Goal: Task Accomplishment & Management: Complete application form

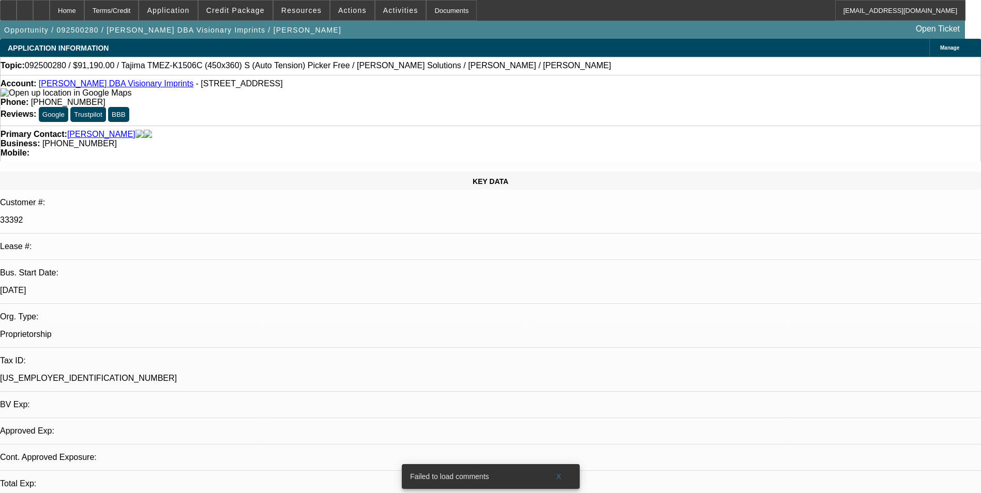
select select "0"
select select "0.1"
select select "1"
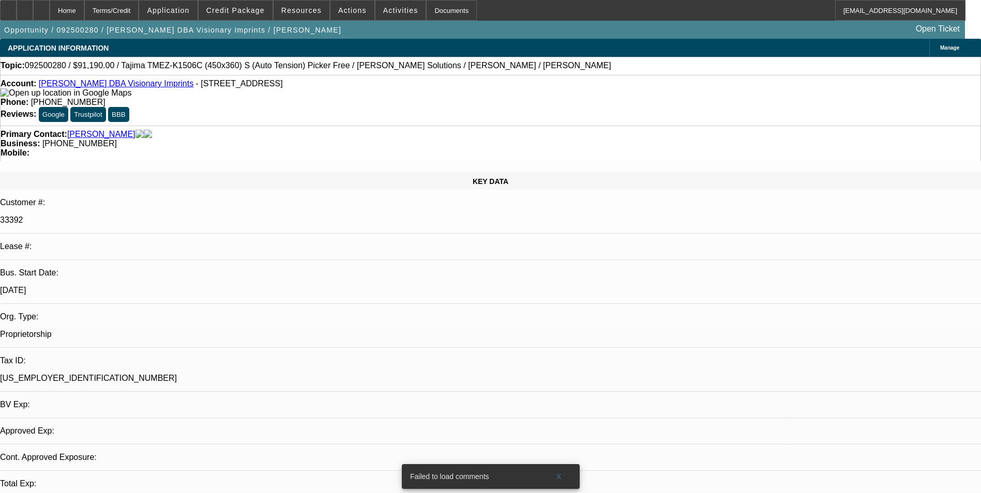
select select "4"
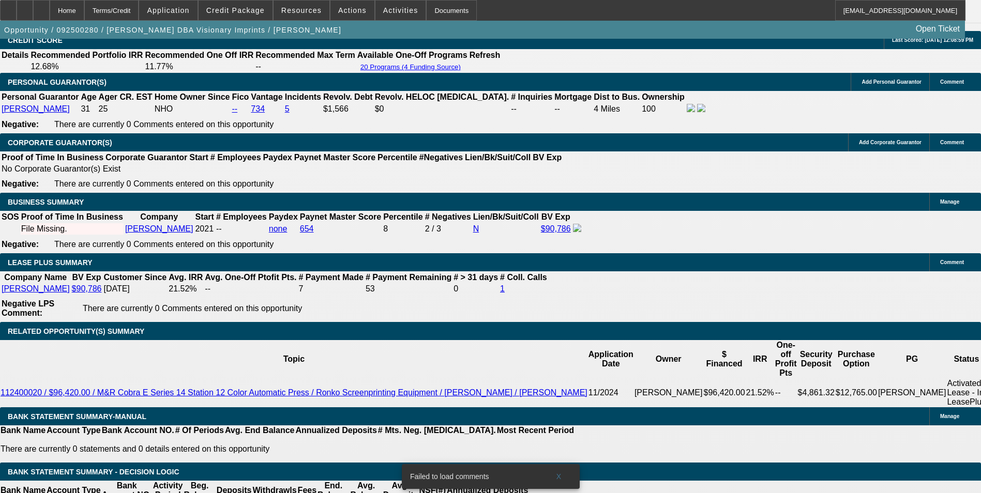
scroll to position [1500, 0]
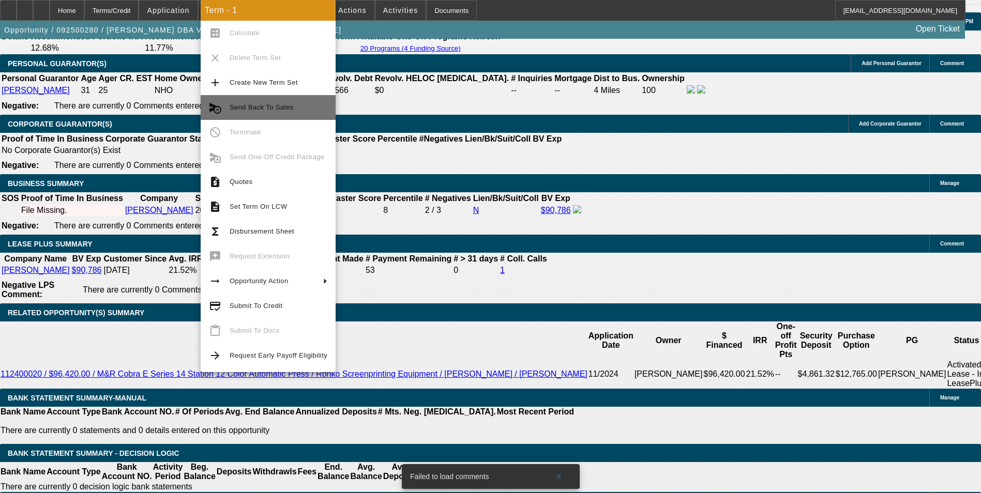
click at [277, 105] on span "Send Back To Sales" at bounding box center [262, 107] width 64 height 8
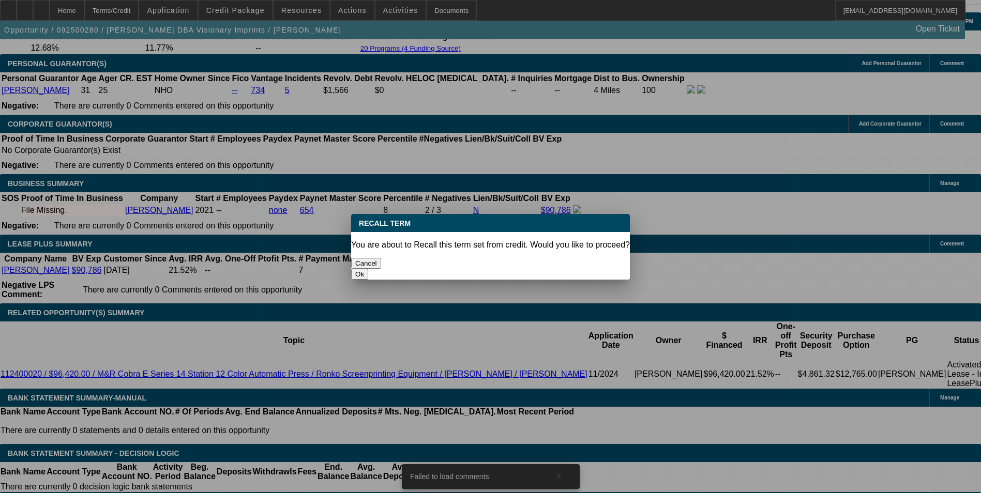
scroll to position [0, 0]
click at [368, 269] on button "Ok" at bounding box center [359, 274] width 17 height 11
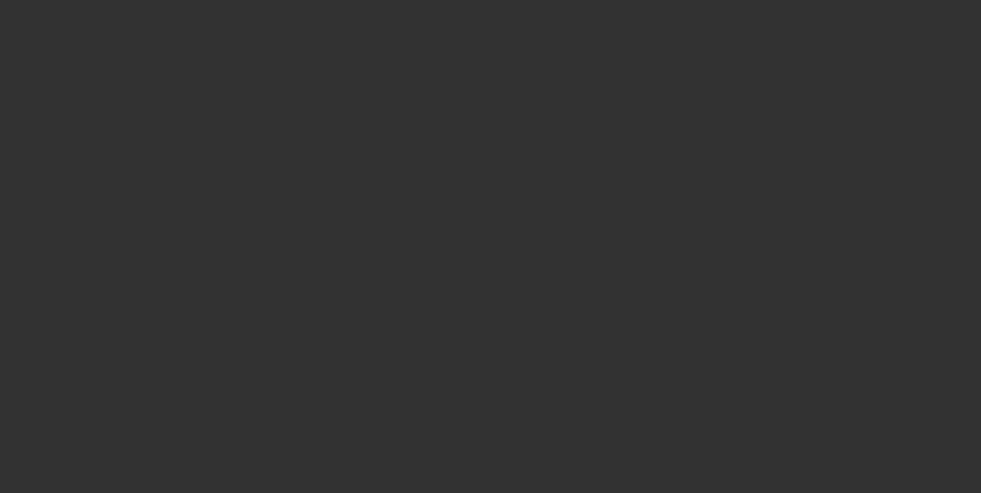
select select "0"
select select "0.1"
select select "4"
select select "0"
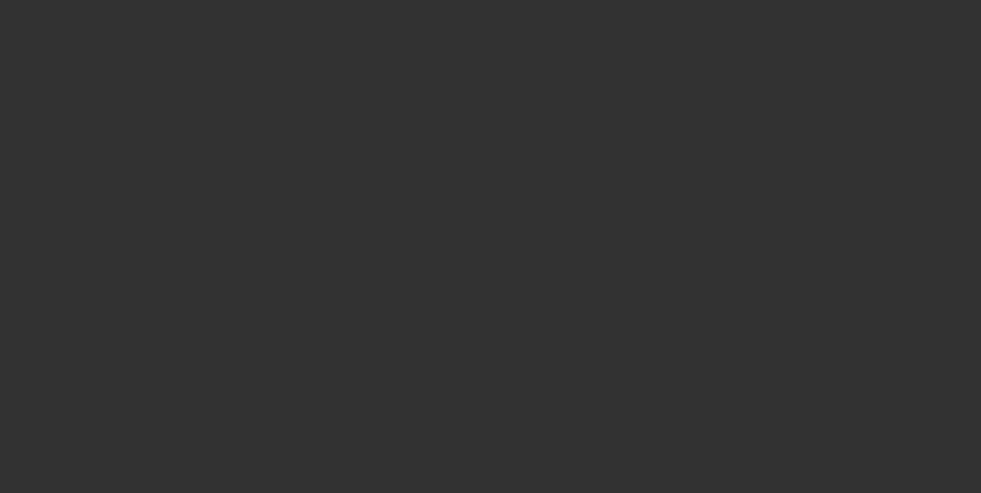
select select "0"
select select "0.1"
select select "4"
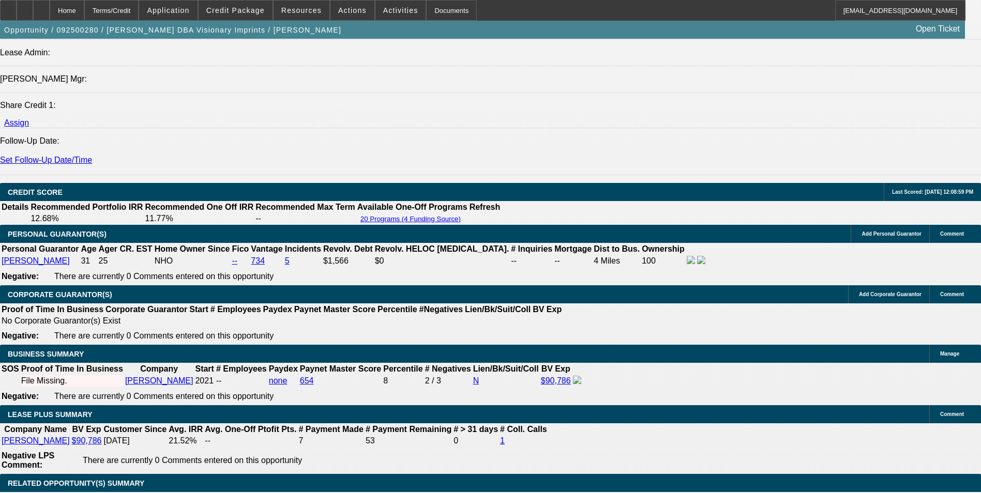
scroll to position [1500, 0]
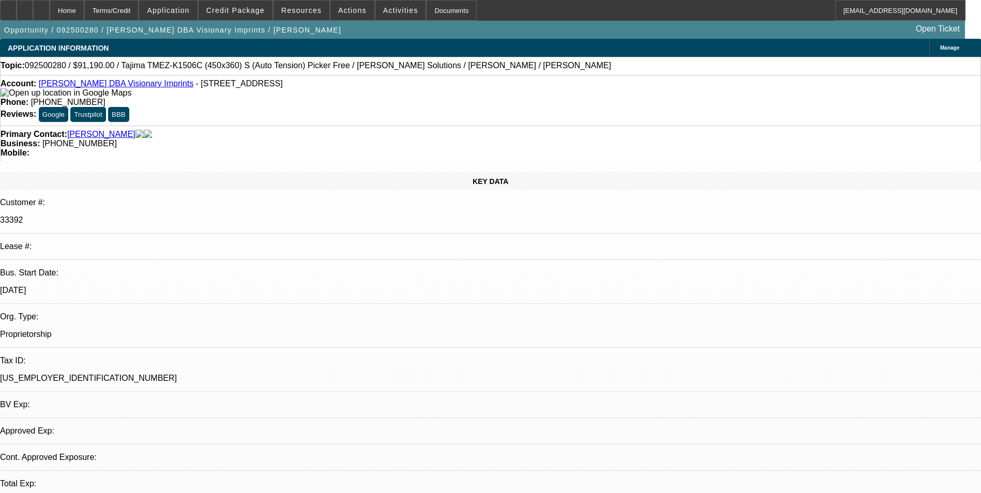
select select "0"
select select "0.1"
select select "4"
select select "0"
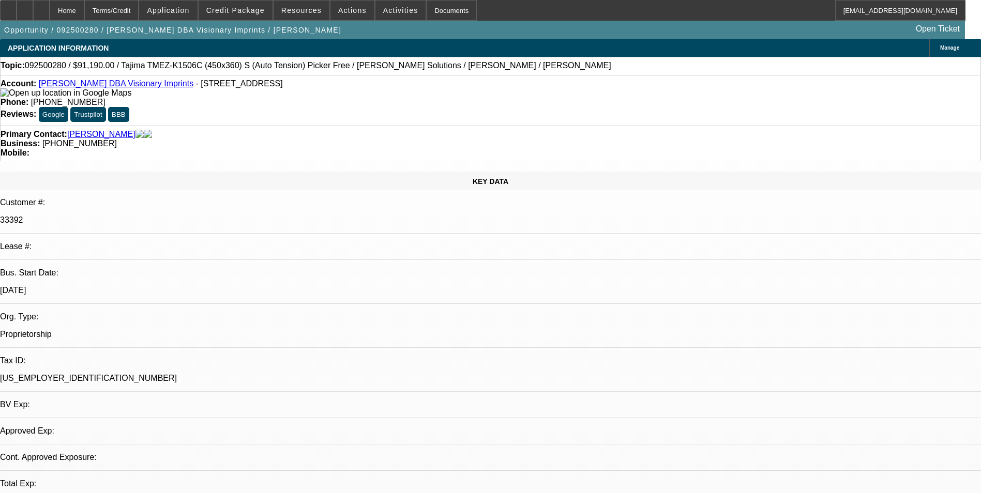
select select "0"
select select "0.1"
select select "4"
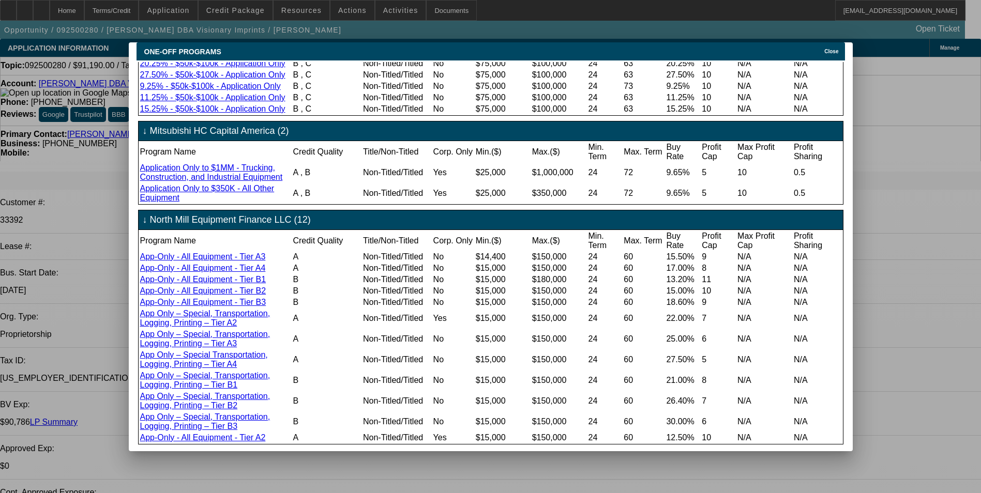
scroll to position [218, 0]
click at [226, 433] on link "App-Only - All Equipment - Tier A2" at bounding box center [203, 437] width 126 height 9
click at [838, 49] on span "Close" at bounding box center [831, 52] width 14 height 6
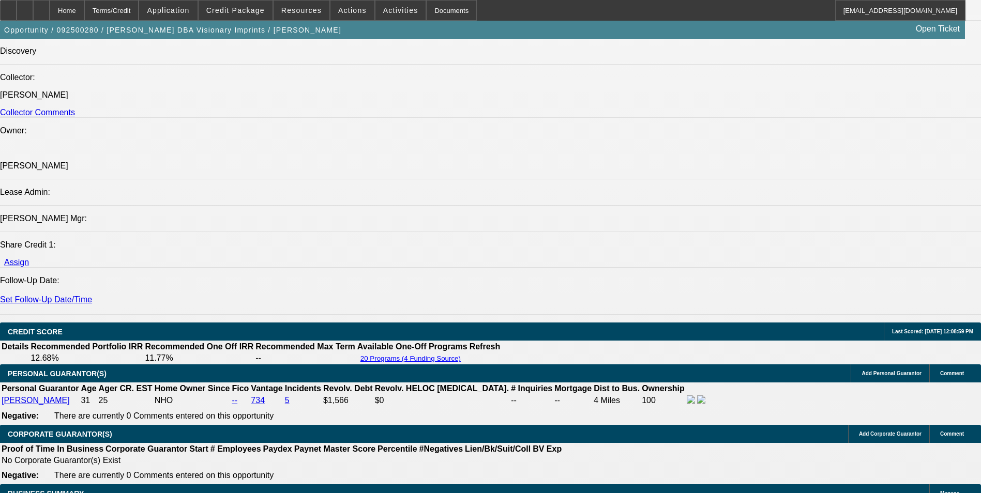
scroll to position [1500, 0]
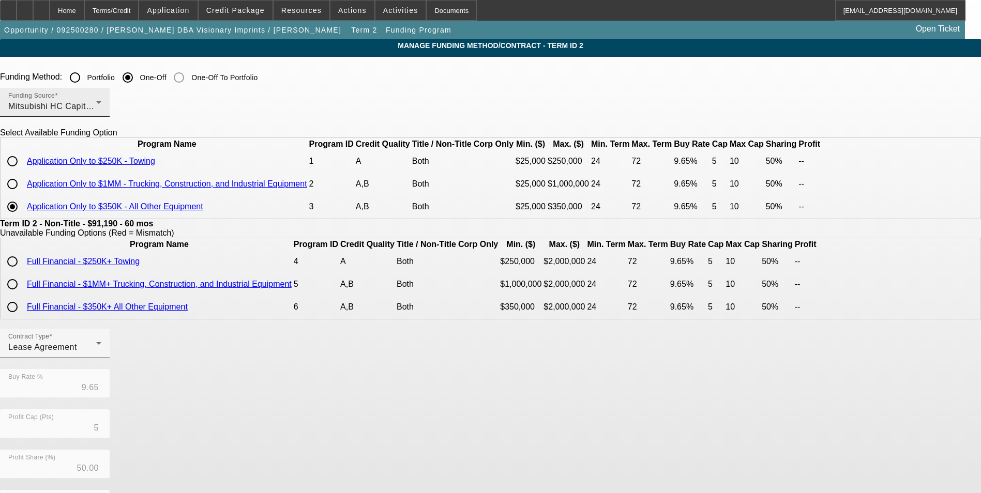
click at [96, 101] on div "Mitsubishi HC Capital America" at bounding box center [52, 106] width 88 height 12
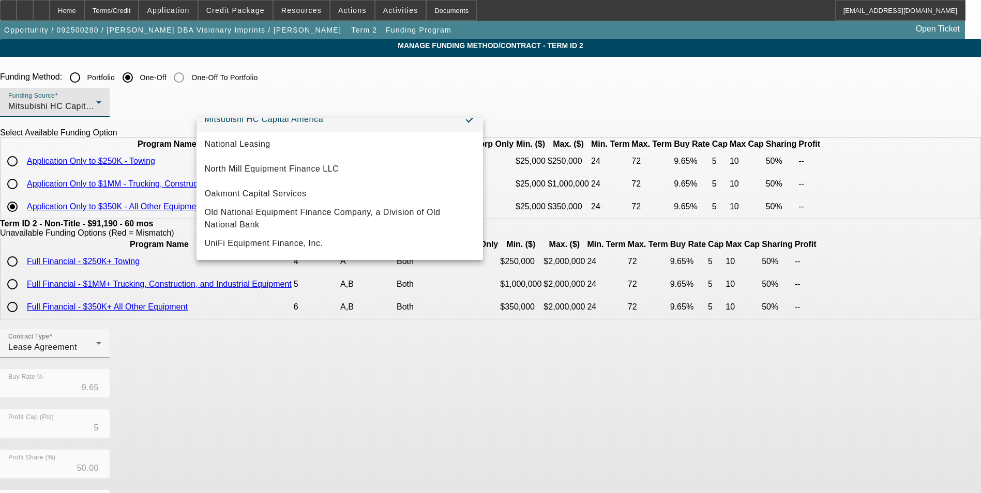
scroll to position [293, 0]
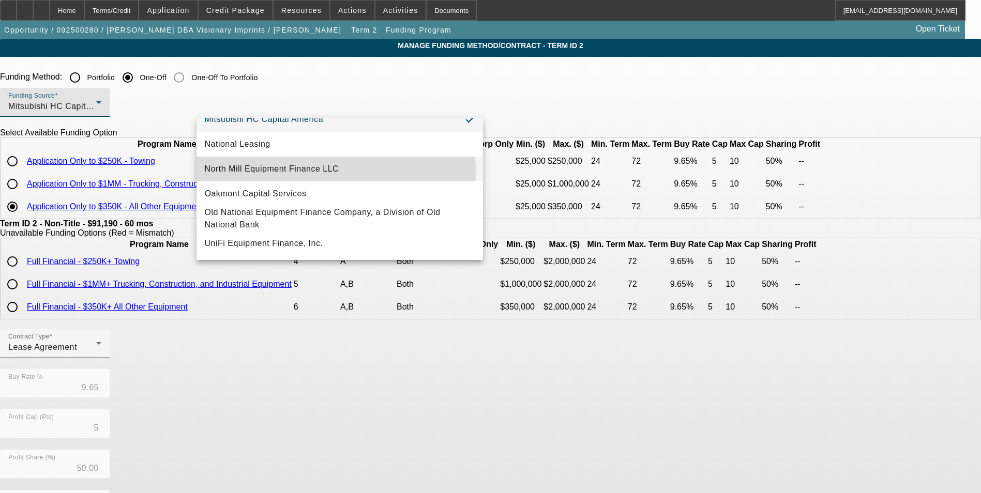
click at [322, 167] on span "North Mill Equipment Finance LLC" at bounding box center [272, 169] width 134 height 12
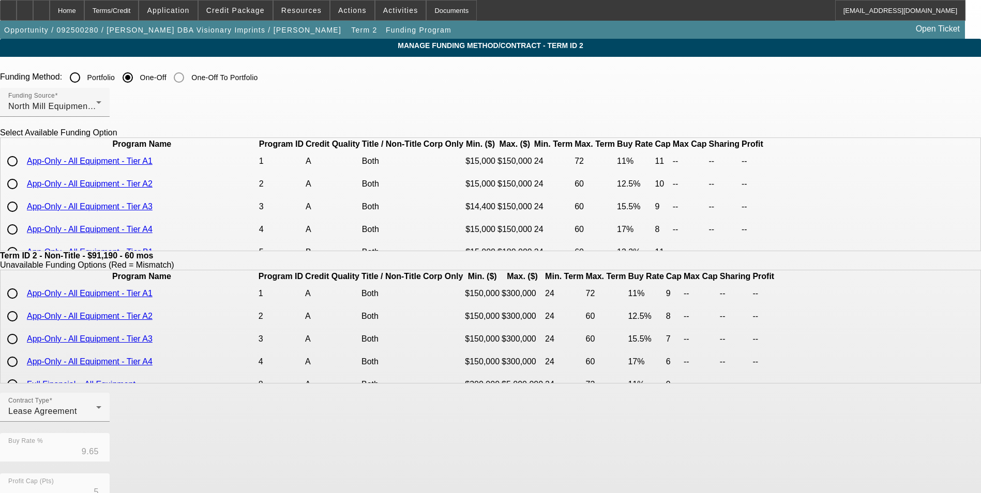
click at [23, 172] on input "radio" at bounding box center [12, 161] width 21 height 21
radio input "true"
type input "11.00"
type input "11"
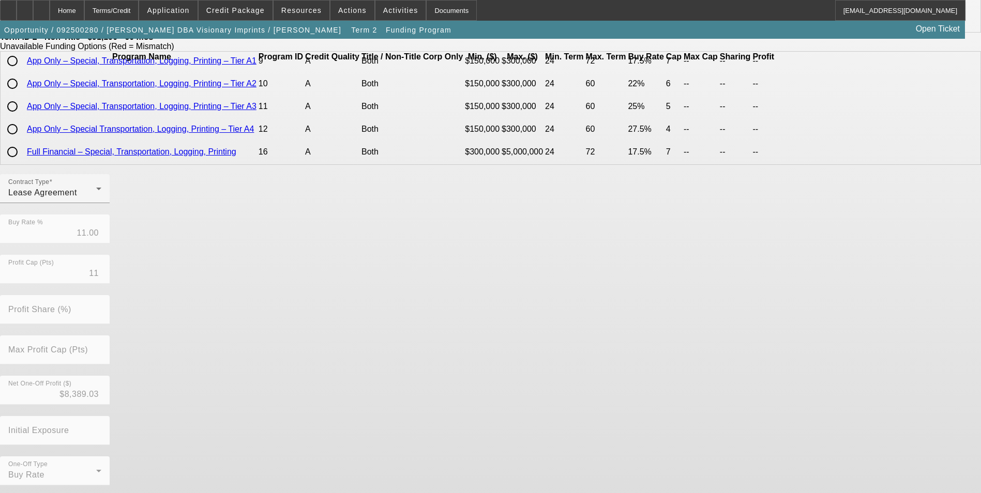
scroll to position [222, 0]
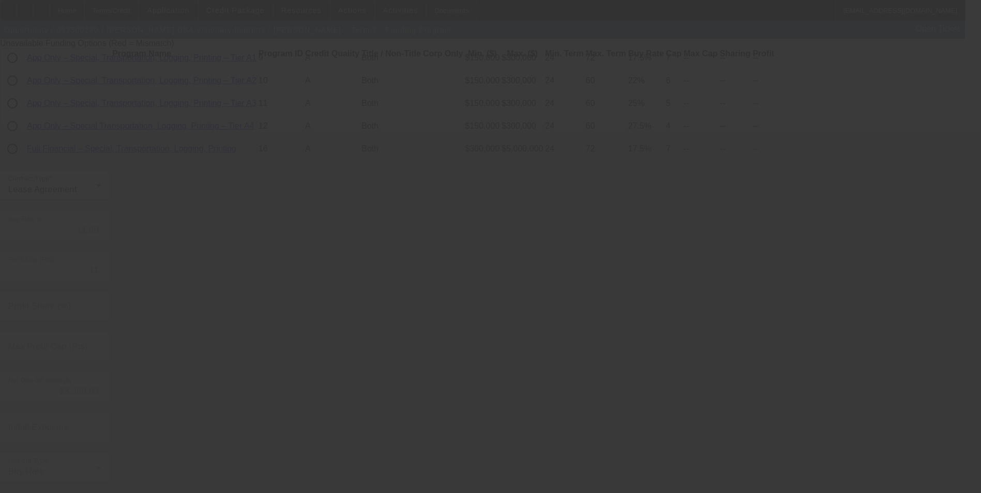
type input "9.65"
type input "5"
type input "50.00"
type input "10"
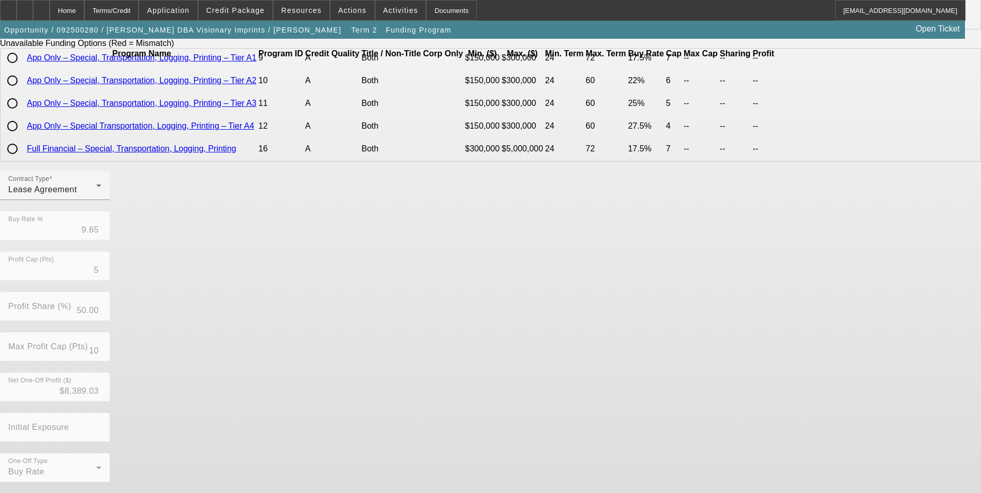
scroll to position [0, 0]
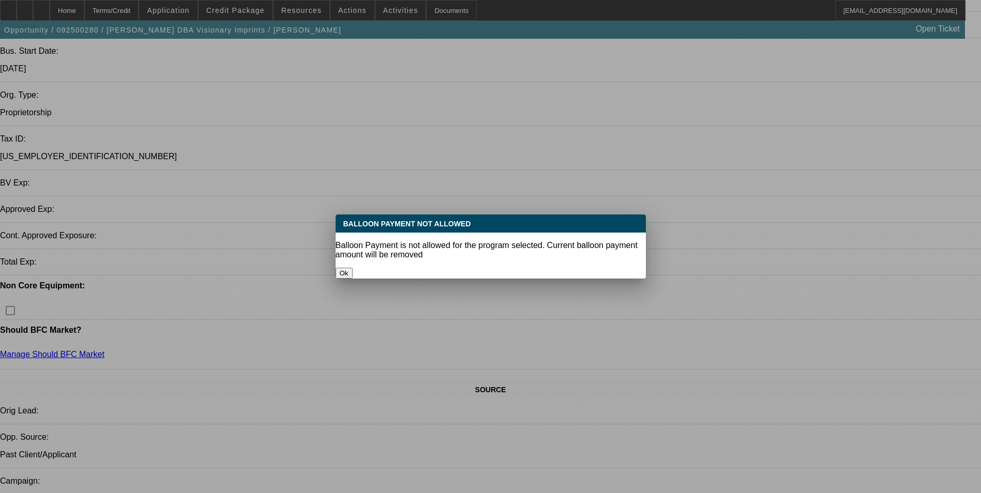
select select "0"
select select "0.1"
select select "4"
select select "0"
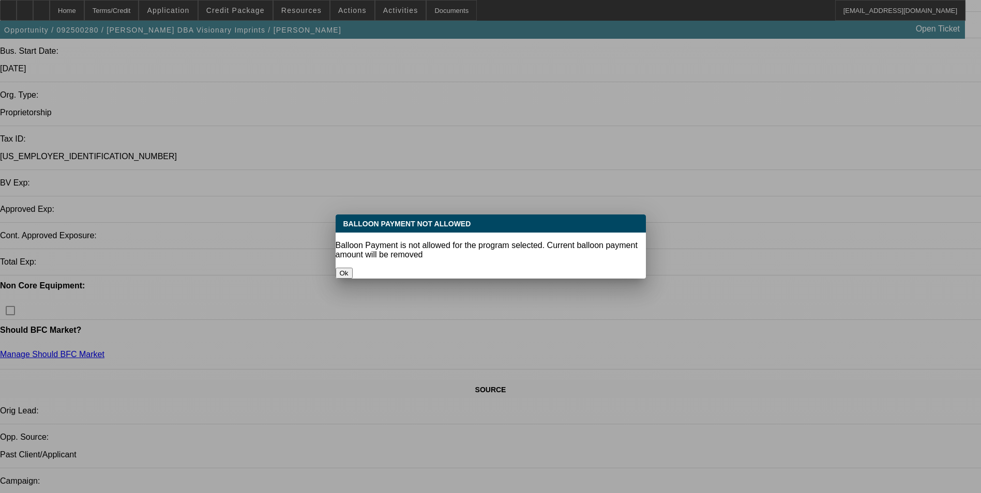
select select "0"
select select "0.1"
select select "4"
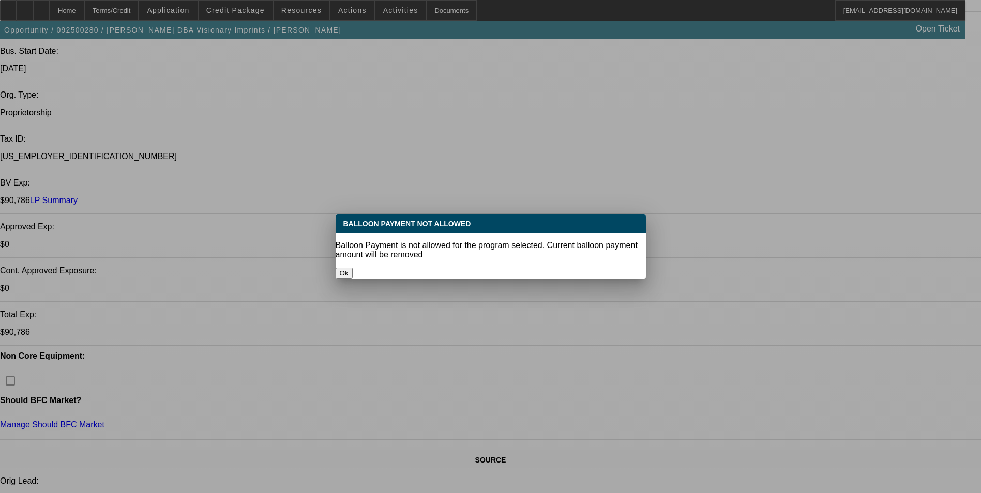
click at [353, 268] on button "Ok" at bounding box center [344, 273] width 17 height 11
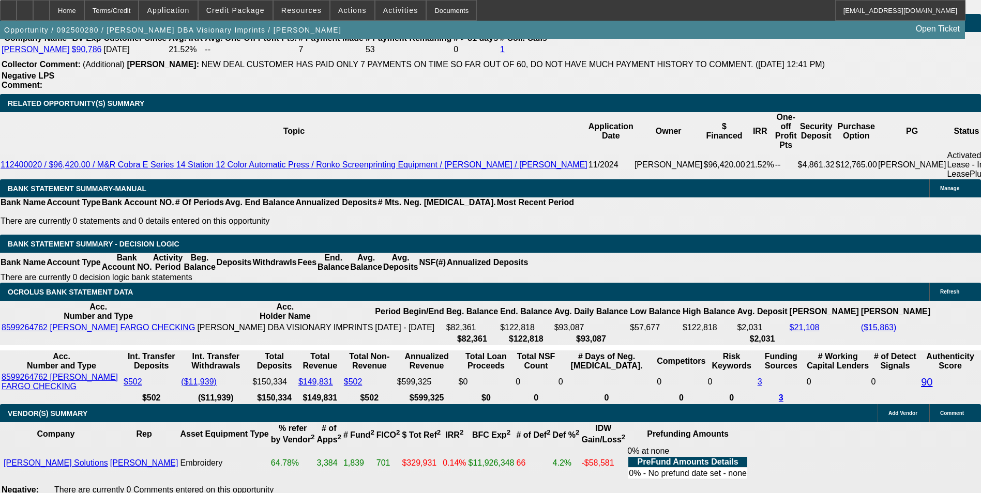
scroll to position [1721, 0]
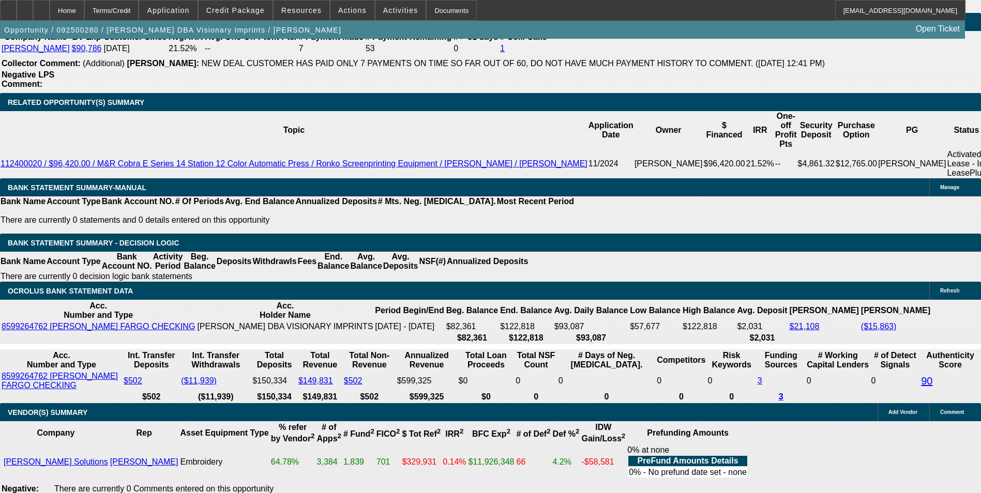
drag, startPoint x: 222, startPoint y: 203, endPoint x: 271, endPoint y: 205, distance: 49.2
type input "UNKNOWN"
type input "1"
type input "$1,558.78"
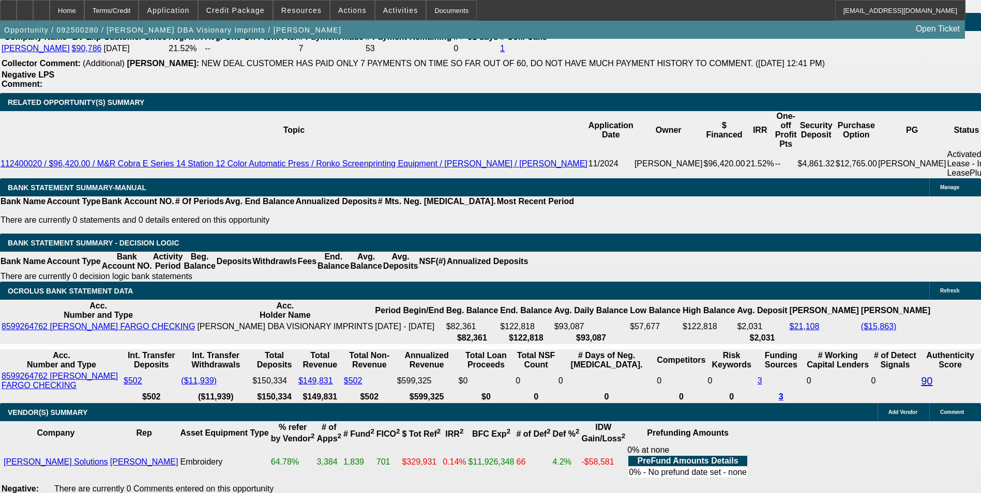
type input "13"
type input "$2,074.85"
type input "13.5"
type input "$2,098.27"
type input "13.5"
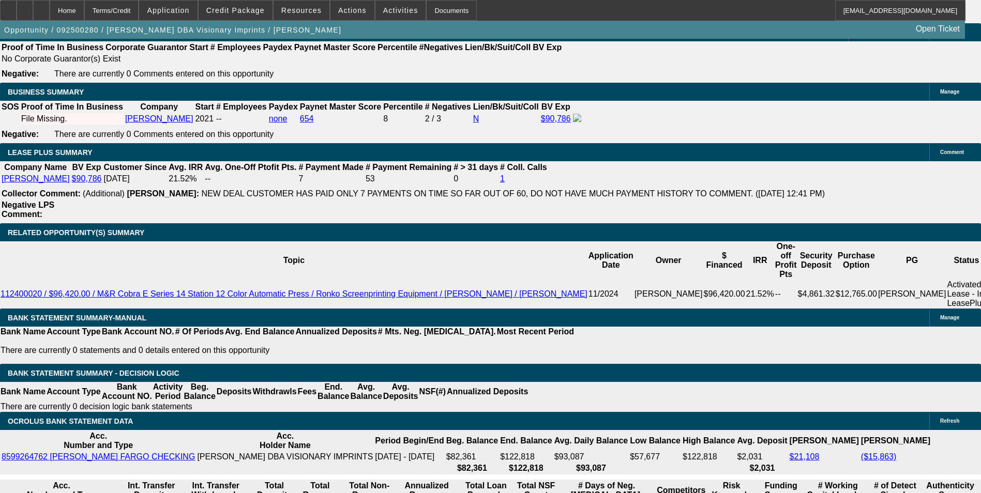
scroll to position [1515, 0]
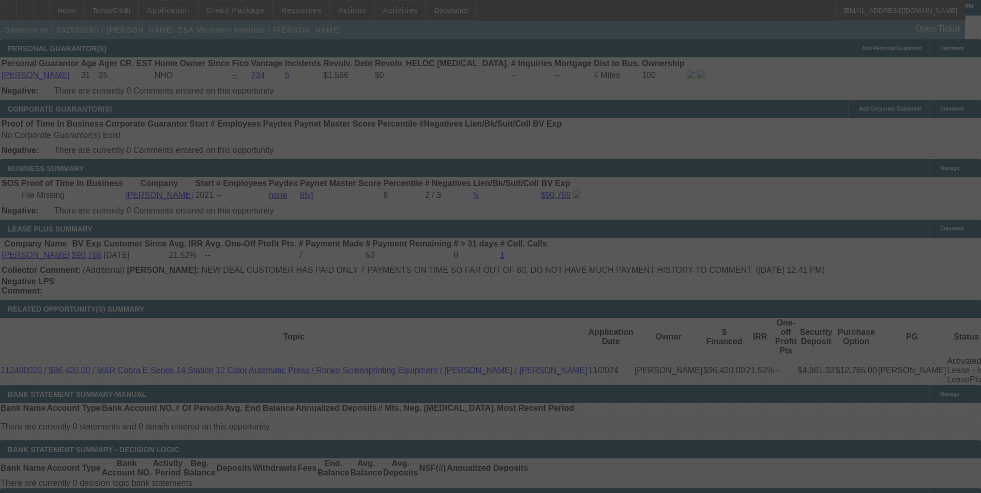
select select "0"
select select "0.1"
select select "4"
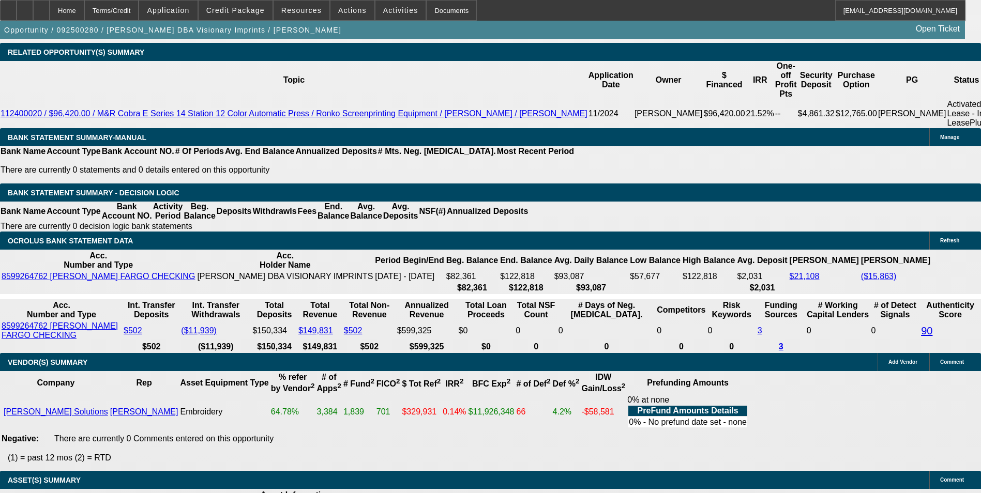
scroll to position [1773, 0]
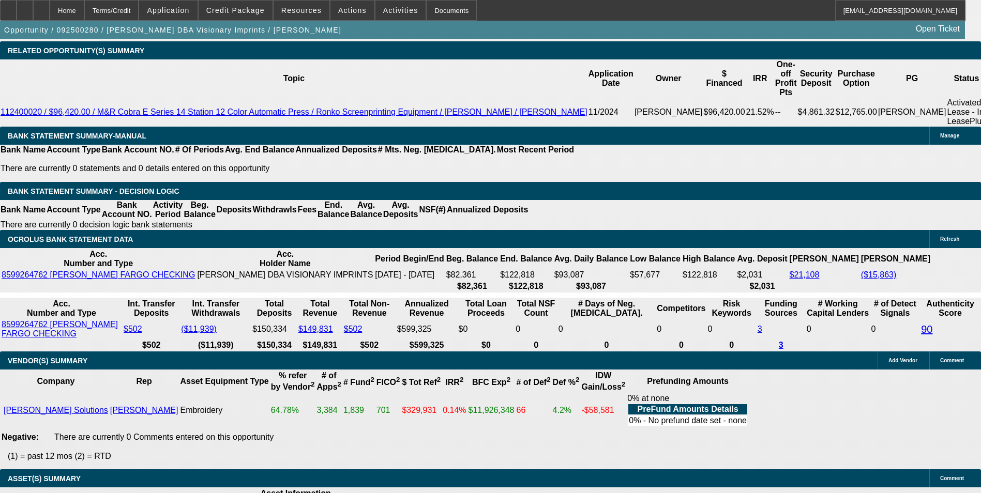
drag, startPoint x: 223, startPoint y: 149, endPoint x: 259, endPoint y: 155, distance: 36.7
type input "1"
type input "UNKNOWN"
type input "12"
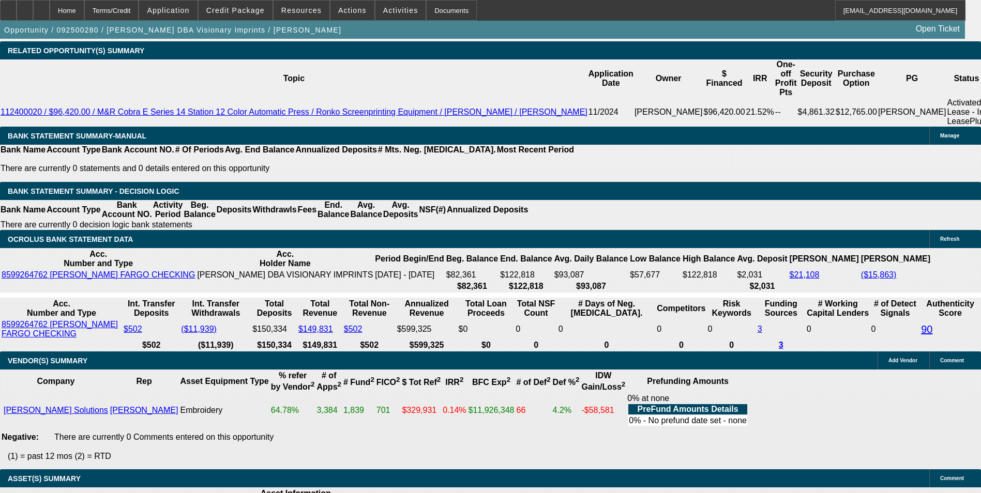
type input "$2,028.47"
type input "1"
type input "$1,558.78"
type input "11"
type input "$1,982.69"
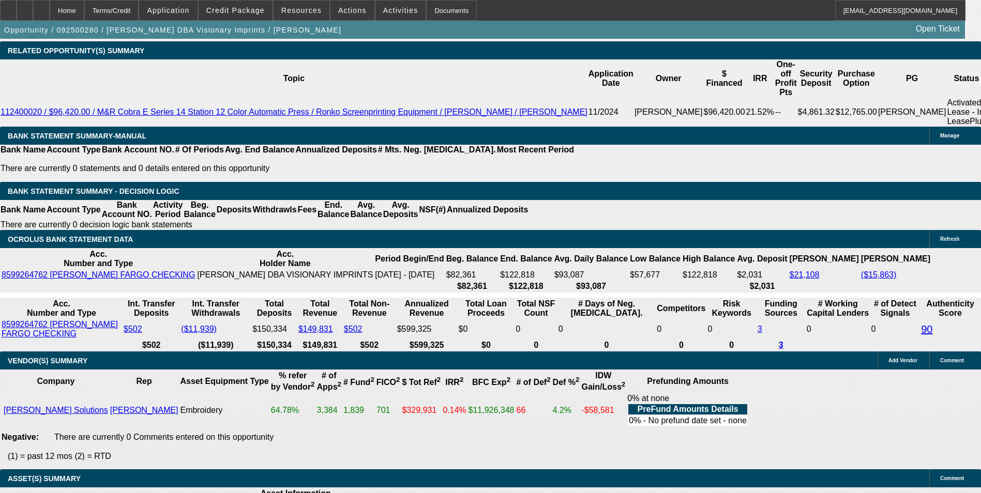
type input "11"
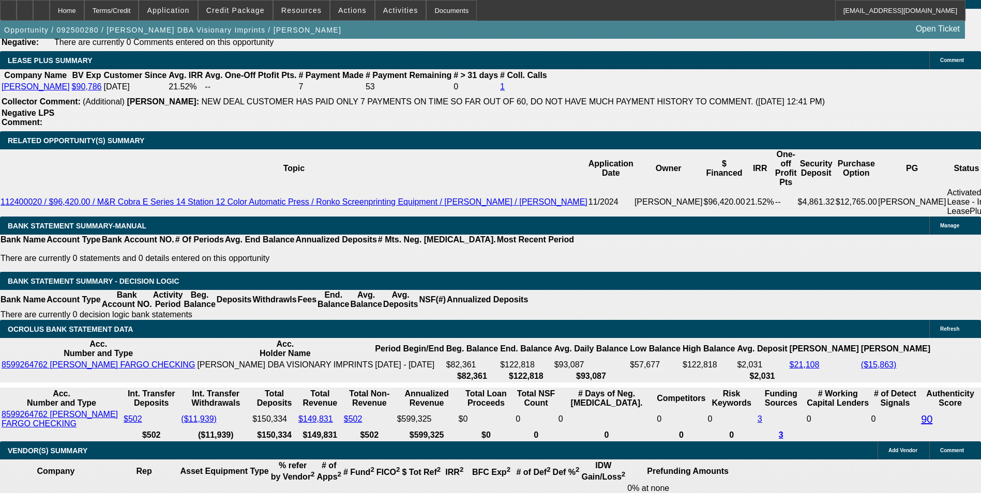
scroll to position [1566, 0]
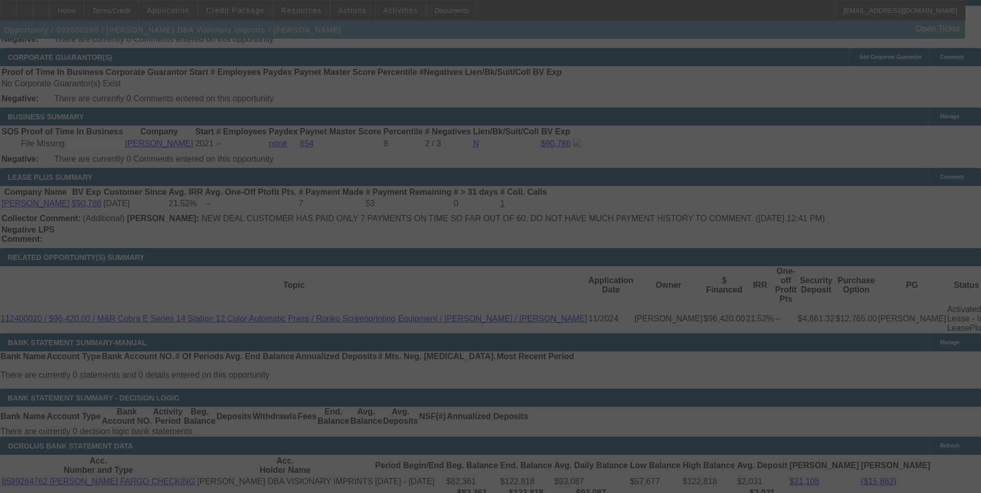
select select "0"
select select "0.1"
select select "4"
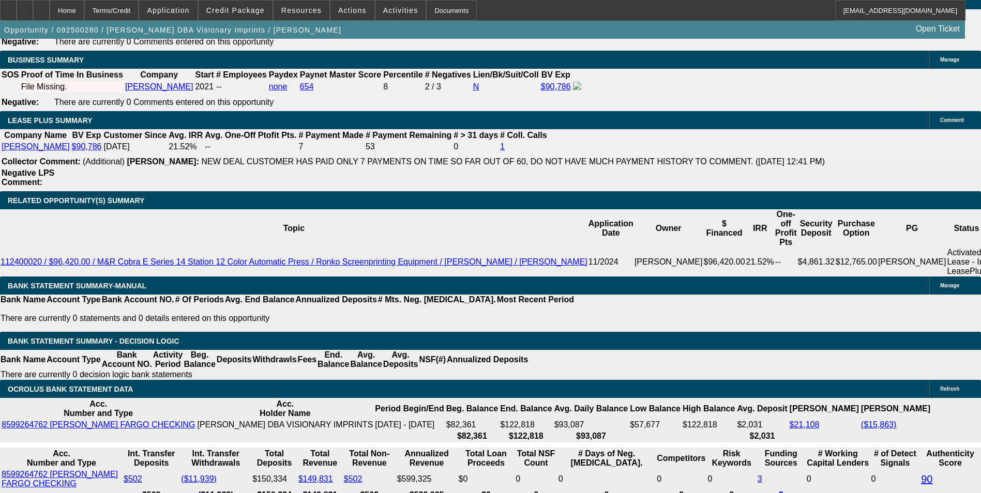
scroll to position [1515, 0]
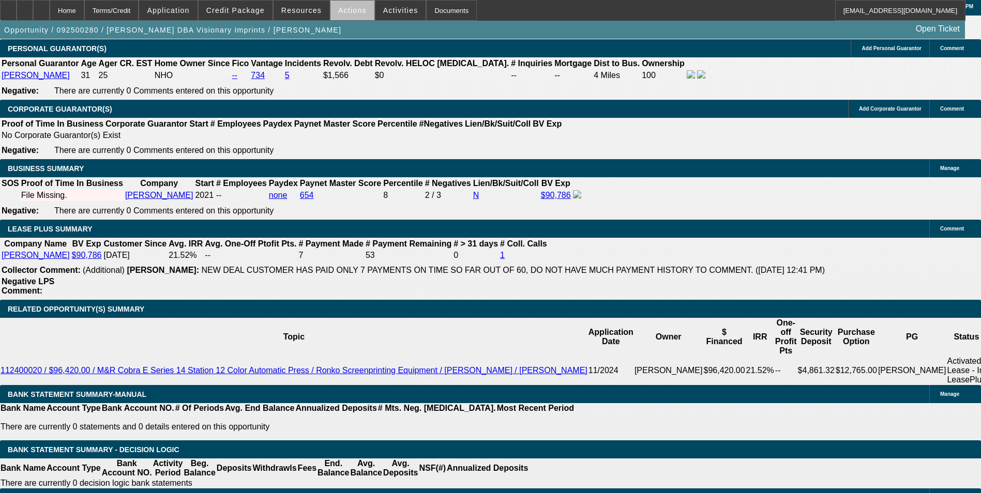
click at [348, 15] on span at bounding box center [352, 10] width 44 height 25
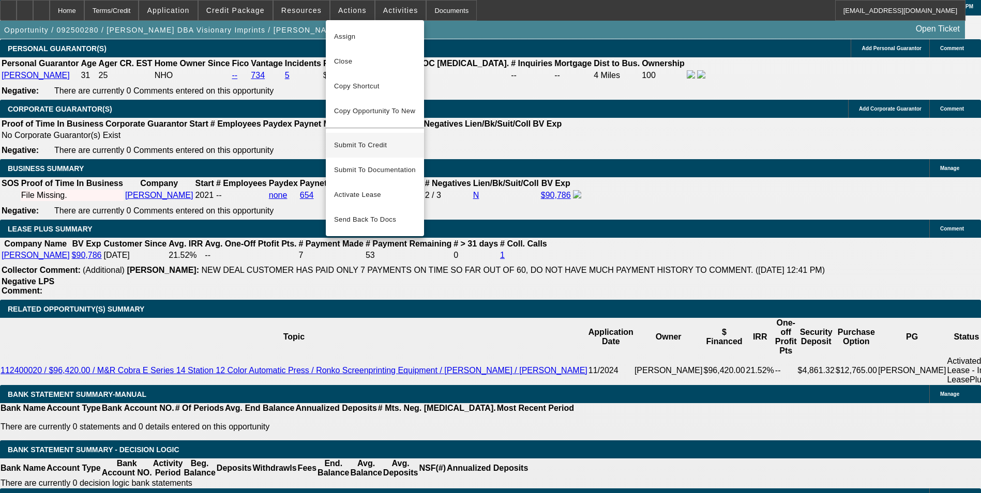
click at [374, 139] on span "Submit To Credit" at bounding box center [375, 145] width 82 height 12
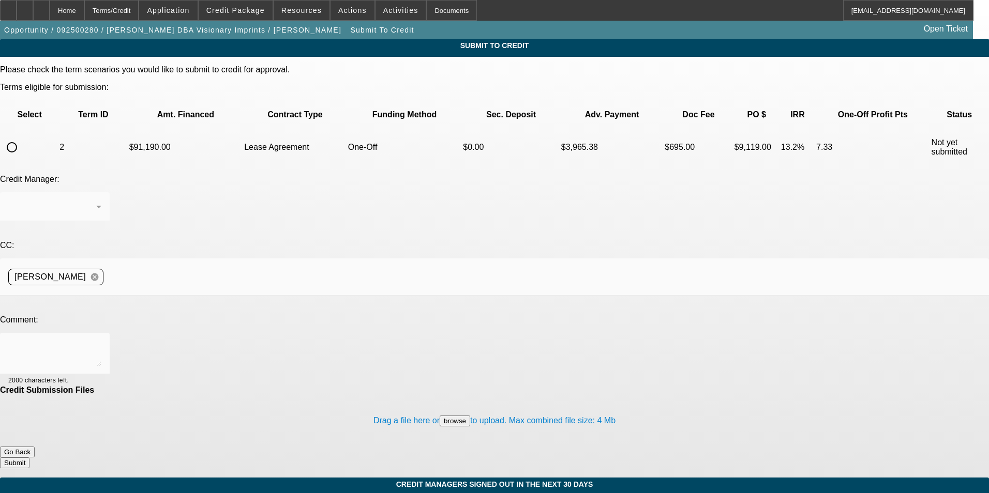
click at [22, 137] on input "radio" at bounding box center [12, 147] width 21 height 21
radio input "true"
click at [101, 341] on textarea at bounding box center [54, 353] width 93 height 25
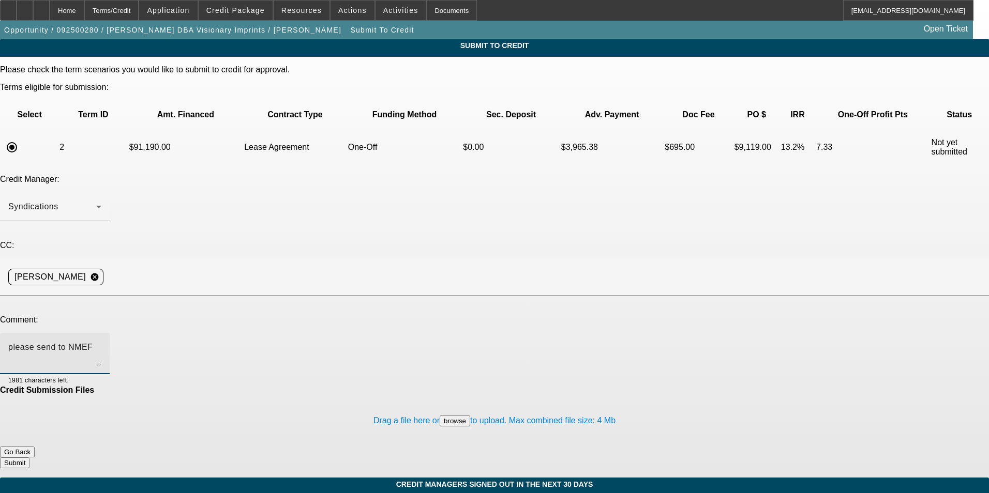
type textarea "please send to NMEF"
click at [29, 458] on button "Submit" at bounding box center [14, 463] width 29 height 11
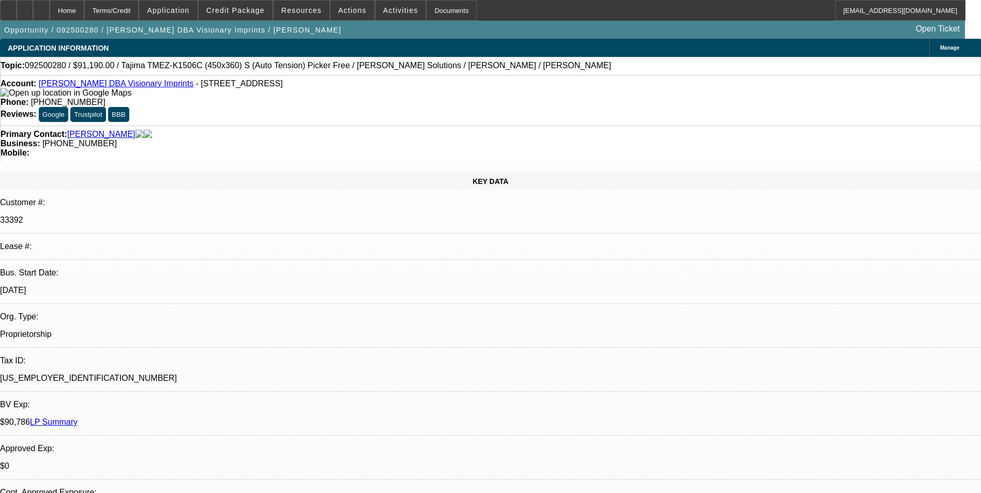
select select "0"
select select "0.1"
select select "4"
select select "0"
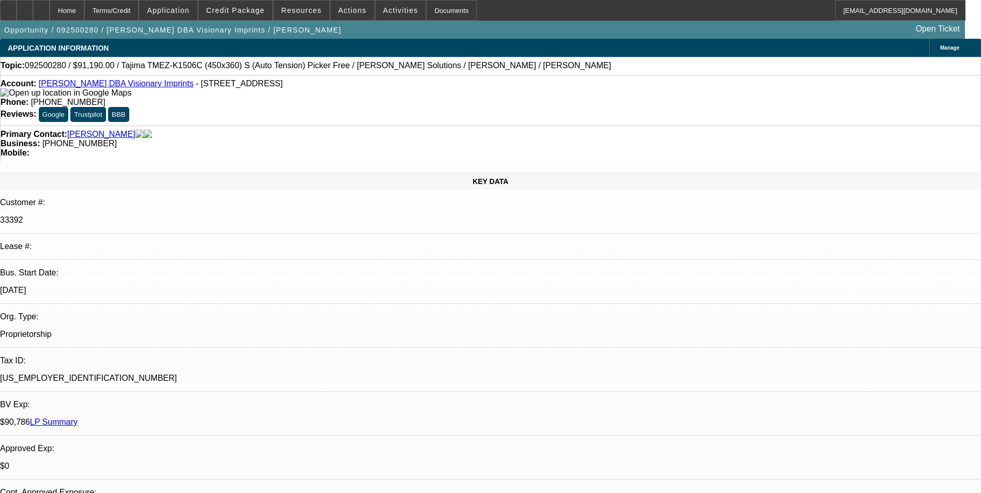
select select "0"
select select "0.1"
select select "4"
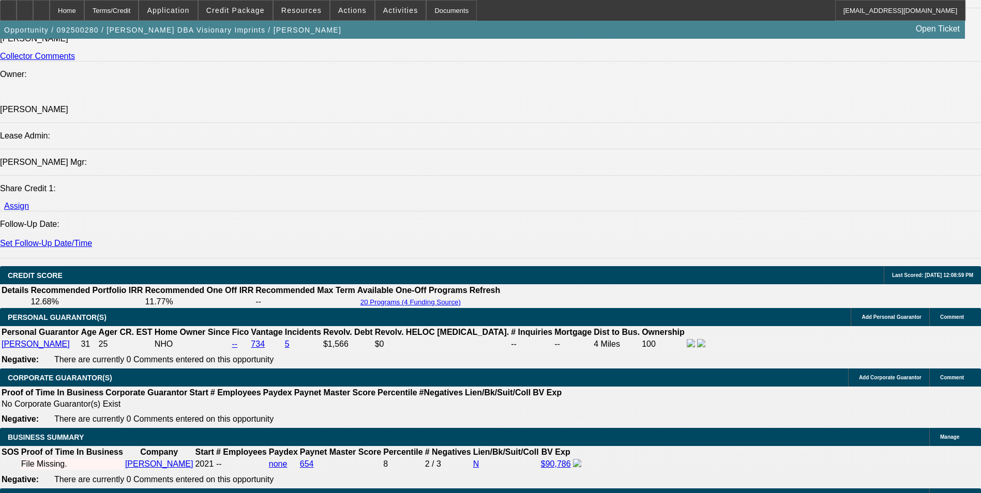
scroll to position [1344, 0]
